Goal: Transaction & Acquisition: Purchase product/service

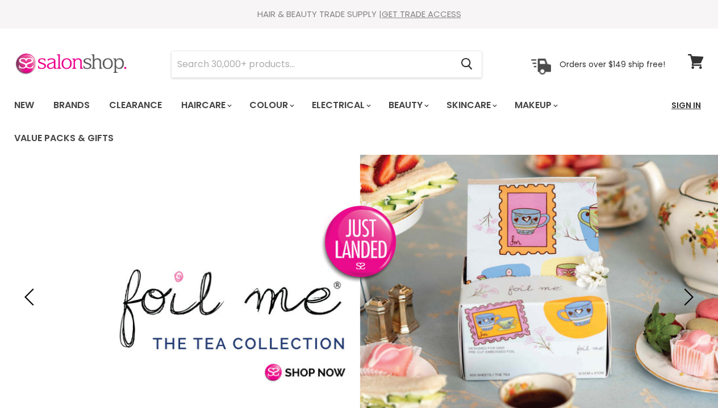
click at [688, 101] on link "Sign In" at bounding box center [686, 105] width 43 height 24
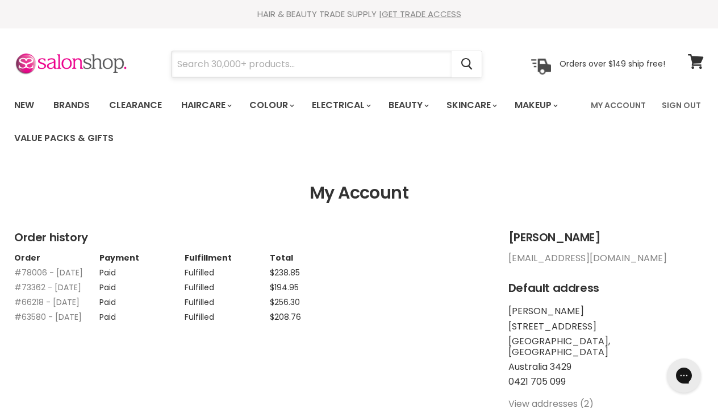
click at [386, 70] on input "Search" at bounding box center [312, 64] width 280 height 26
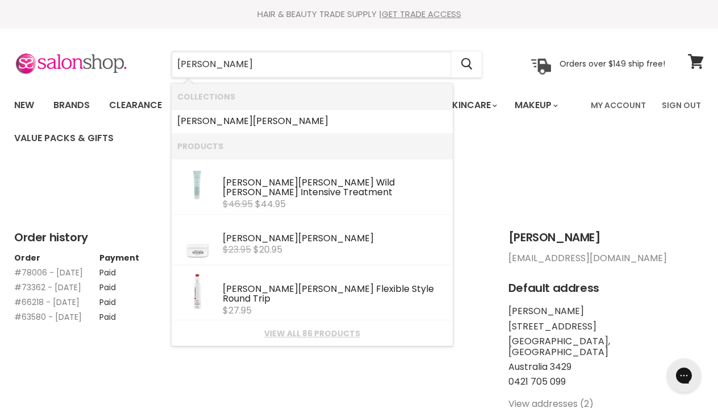
type input "Paul"
drag, startPoint x: 153, startPoint y: 65, endPoint x: 230, endPoint y: 123, distance: 96.6
click at [230, 123] on link "Paul Mitchell" at bounding box center [312, 121] width 270 height 18
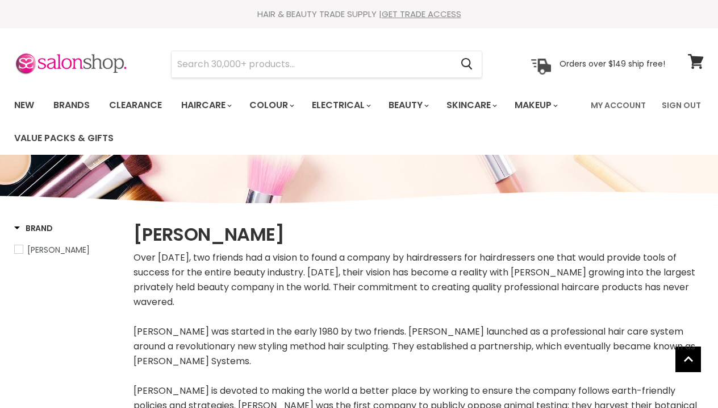
select select "manual"
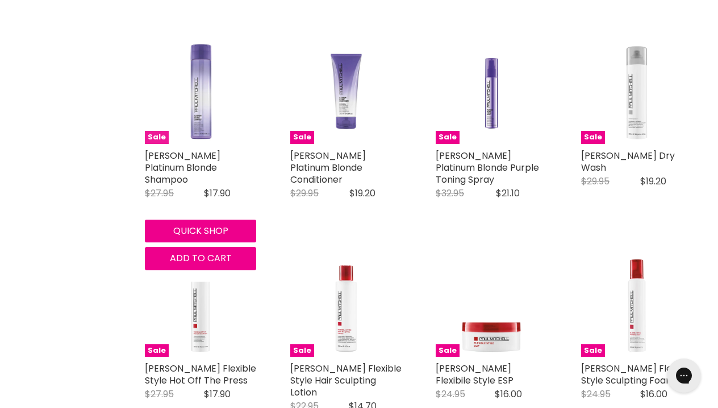
scroll to position [2400, 0]
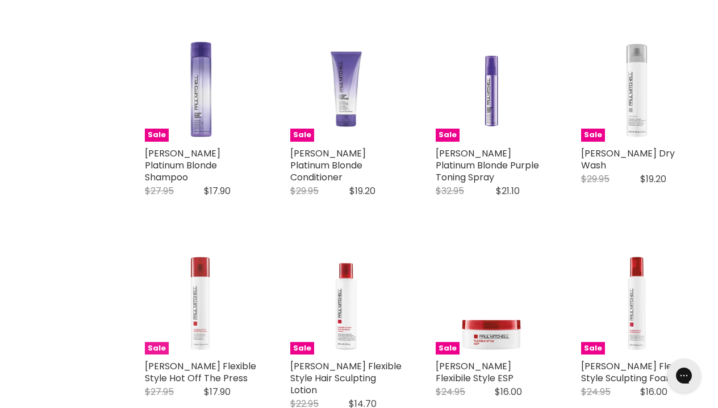
click at [217, 302] on img "Main content" at bounding box center [200, 298] width 111 height 111
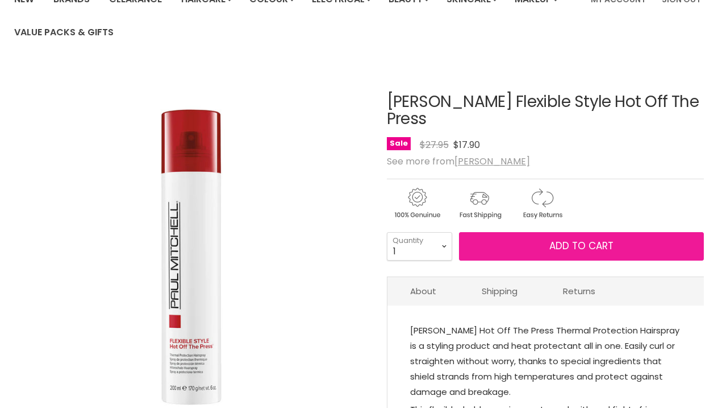
scroll to position [106, 0]
click at [479, 246] on button "Add to cart" at bounding box center [581, 246] width 245 height 28
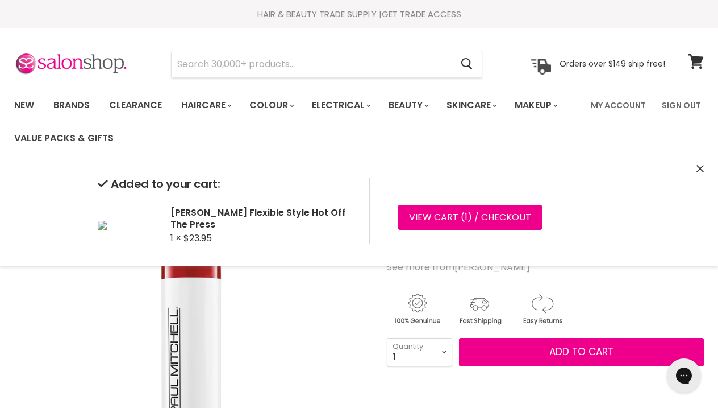
scroll to position [0, 0]
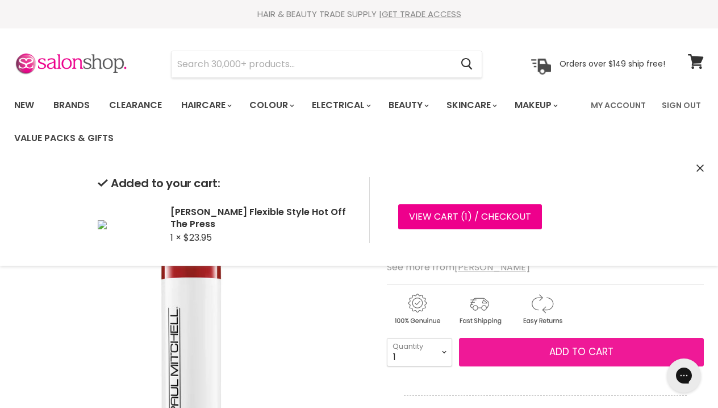
click at [489, 359] on button "Add to cart" at bounding box center [581, 352] width 245 height 28
